Goal: Find contact information: Find contact information

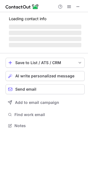
scroll to position [120, 88]
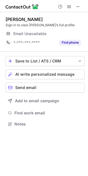
click at [70, 32] on div "Email Unavailable" at bounding box center [47, 33] width 68 height 9
click at [51, 30] on div "Email Unavailable" at bounding box center [47, 33] width 68 height 9
click at [45, 30] on div "Email Unavailable" at bounding box center [47, 33] width 68 height 9
drag, startPoint x: 38, startPoint y: 30, endPoint x: 9, endPoint y: 35, distance: 28.9
click at [27, 31] on div "Email Unavailable" at bounding box center [47, 33] width 68 height 9
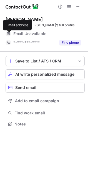
click at [9, 35] on span at bounding box center [8, 34] width 4 height 4
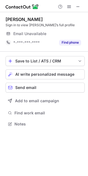
click at [27, 35] on span "Email Unavailable" at bounding box center [29, 33] width 33 height 5
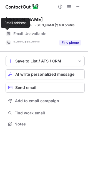
click at [7, 32] on span at bounding box center [8, 34] width 4 height 4
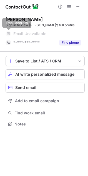
click at [9, 32] on span at bounding box center [8, 34] width 4 height 4
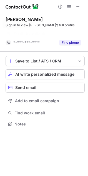
scroll to position [2, 3]
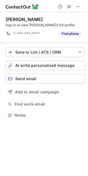
click at [9, 32] on span at bounding box center [8, 34] width 4 height 4
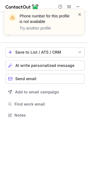
click at [80, 13] on span at bounding box center [79, 15] width 4 height 6
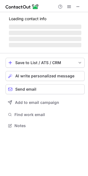
scroll to position [138, 88]
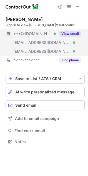
click at [75, 31] on button "View email" at bounding box center [70, 34] width 22 height 6
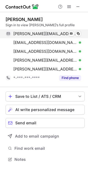
scroll to position [156, 88]
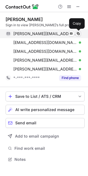
click at [78, 32] on span at bounding box center [78, 34] width 4 height 4
